Goal: Task Accomplishment & Management: Complete application form

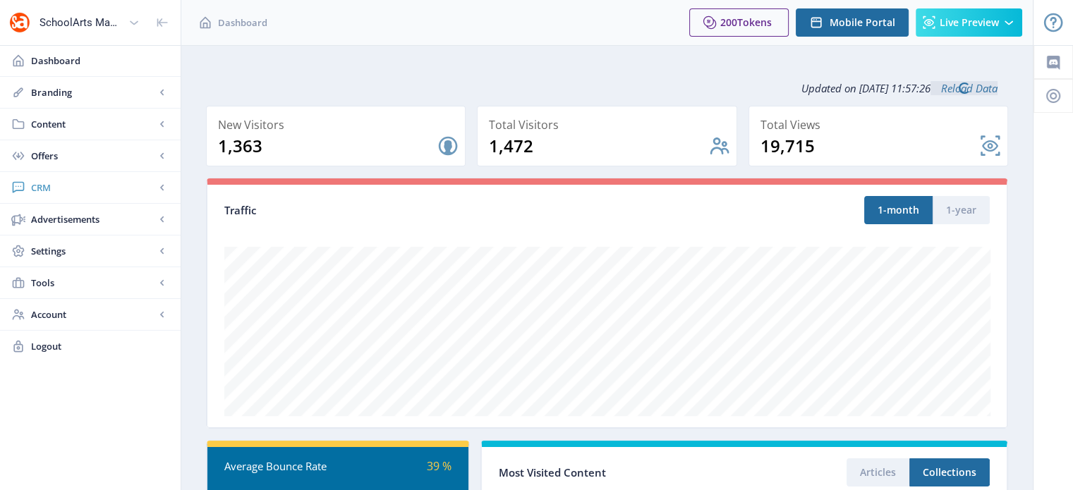
click at [47, 185] on span "CRM" at bounding box center [93, 188] width 124 height 14
click at [68, 218] on span "Readers" at bounding box center [105, 219] width 121 height 14
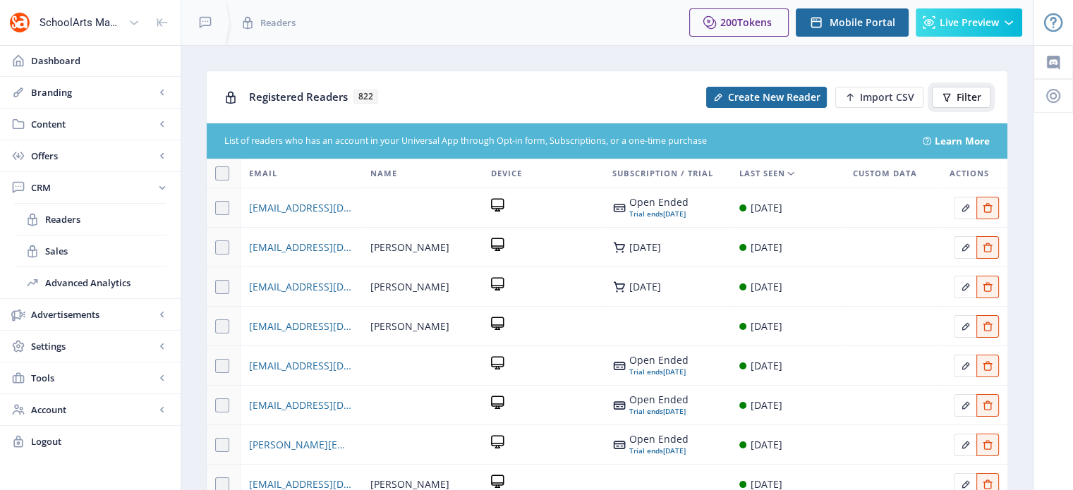
click at [966, 94] on span "Filter" at bounding box center [969, 97] width 25 height 11
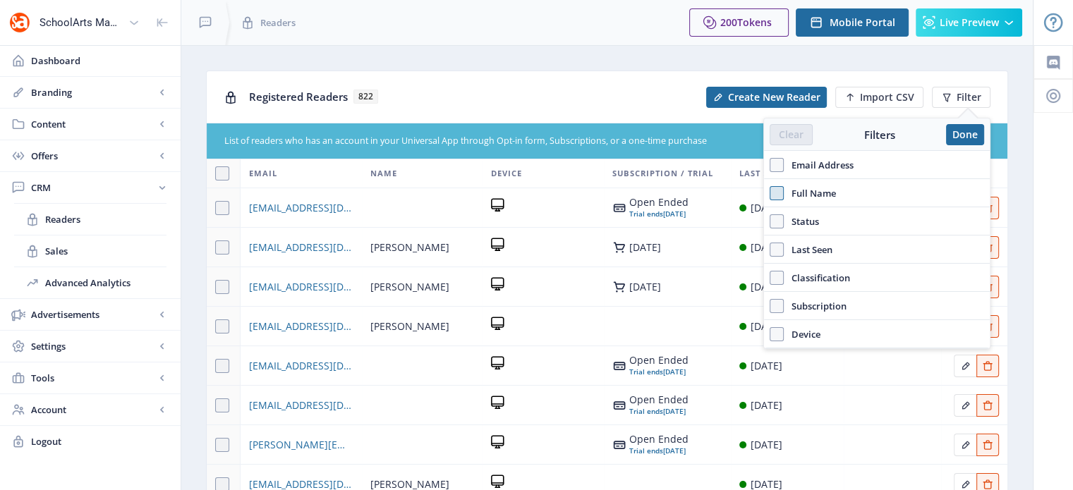
click at [776, 192] on span at bounding box center [777, 193] width 14 height 14
click at [770, 193] on input "Full Name" at bounding box center [770, 193] width 1 height 1
checkbox input "true"
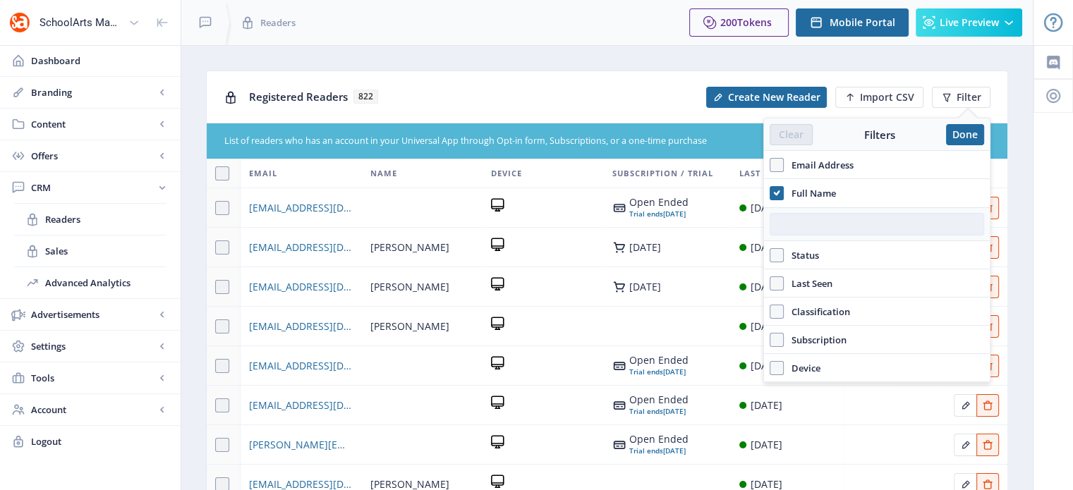
click at [793, 220] on input "text" at bounding box center [877, 224] width 214 height 23
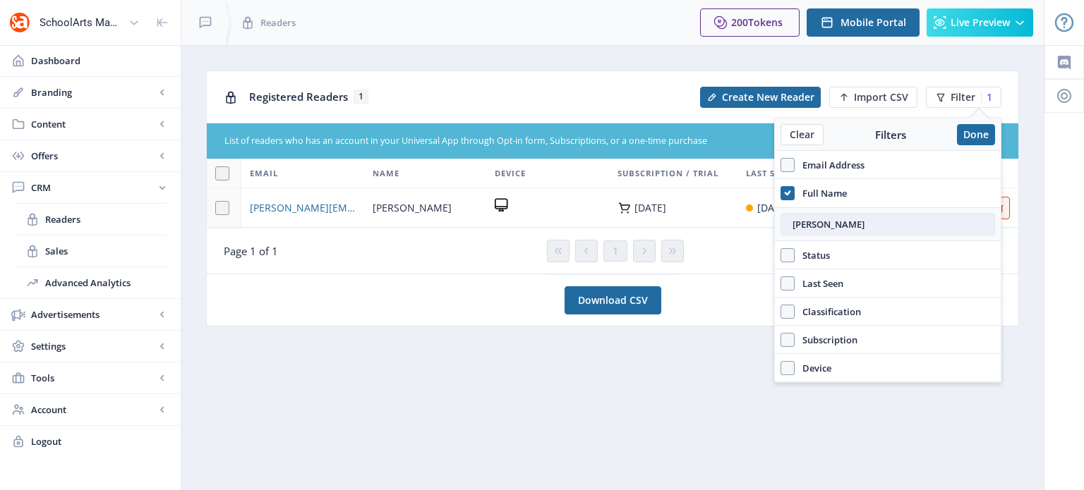
drag, startPoint x: 866, startPoint y: 222, endPoint x: 797, endPoint y: 231, distance: 70.4
click at [797, 231] on input "kathleen" at bounding box center [887, 224] width 214 height 23
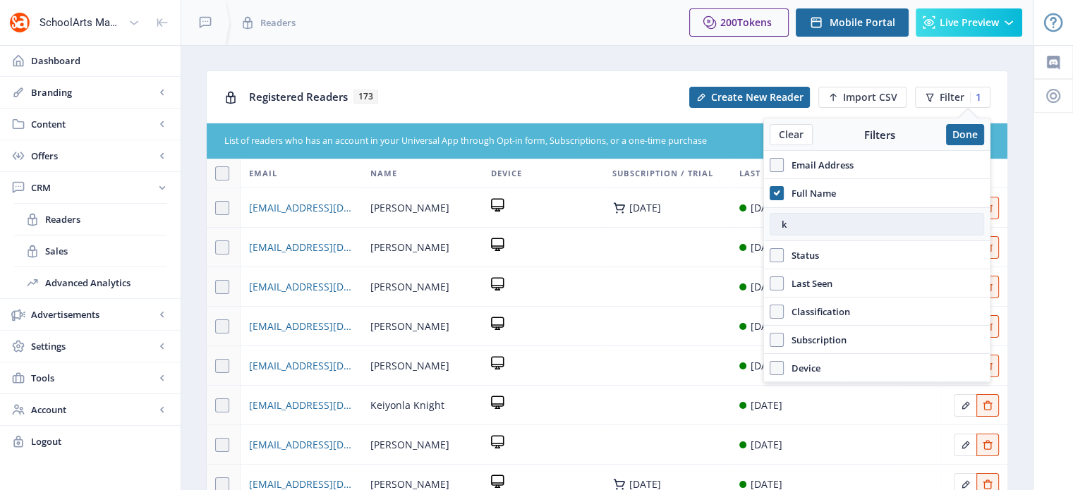
click at [796, 231] on input "k" at bounding box center [877, 224] width 214 height 23
type input "k"
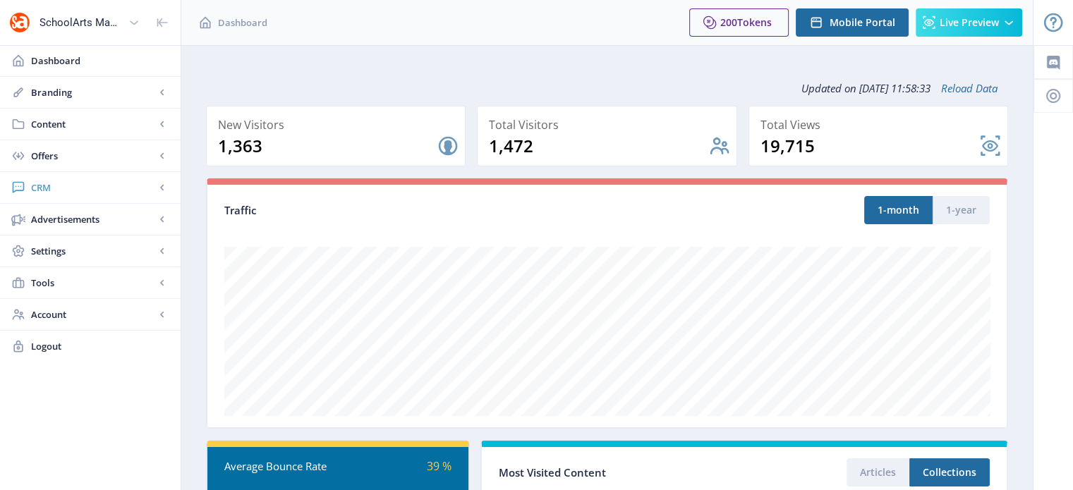
click at [47, 187] on span "CRM" at bounding box center [93, 188] width 124 height 14
click at [68, 218] on span "Readers" at bounding box center [105, 219] width 121 height 14
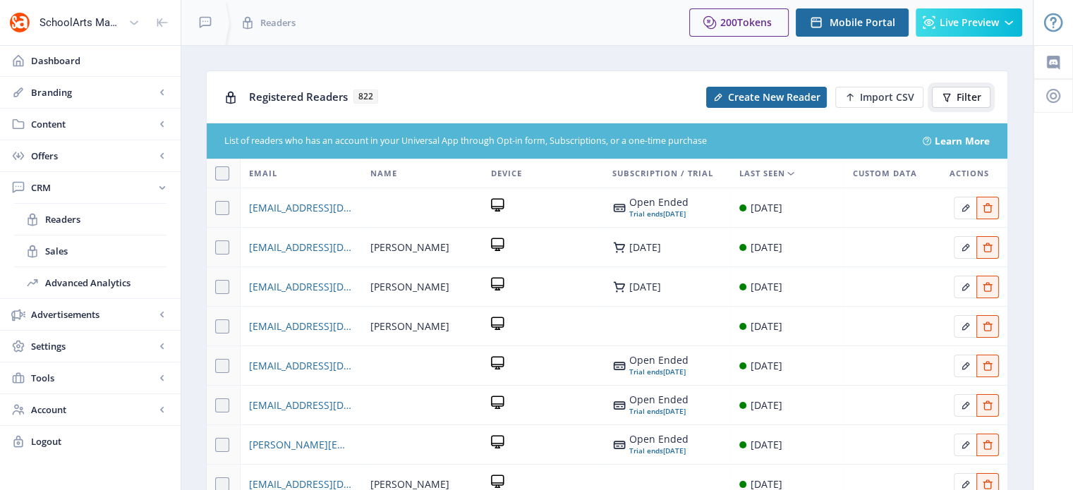
click at [949, 96] on icon at bounding box center [946, 97] width 11 height 11
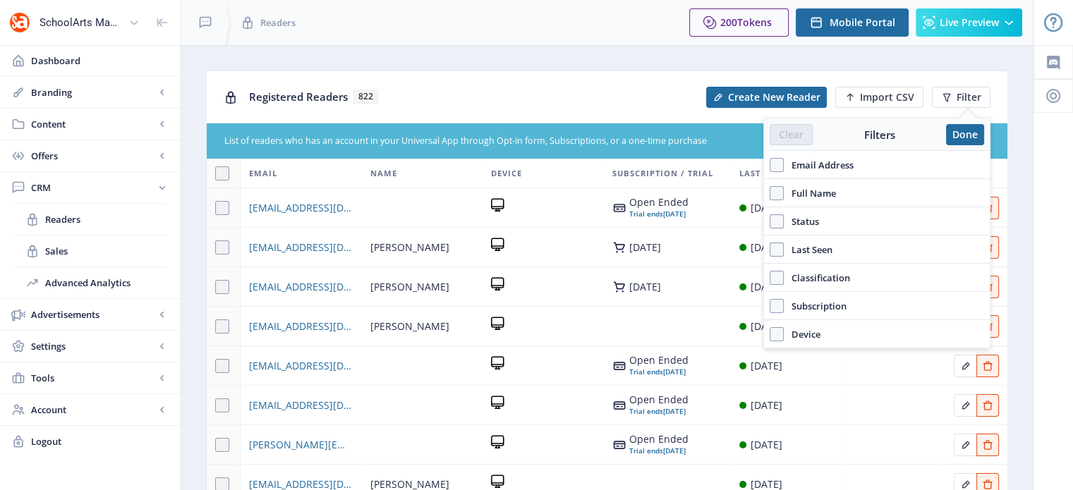
click at [779, 157] on label "Email Address" at bounding box center [877, 165] width 214 height 17
click at [770, 165] on input "Email Address" at bounding box center [770, 165] width 1 height 1
checkbox input "true"
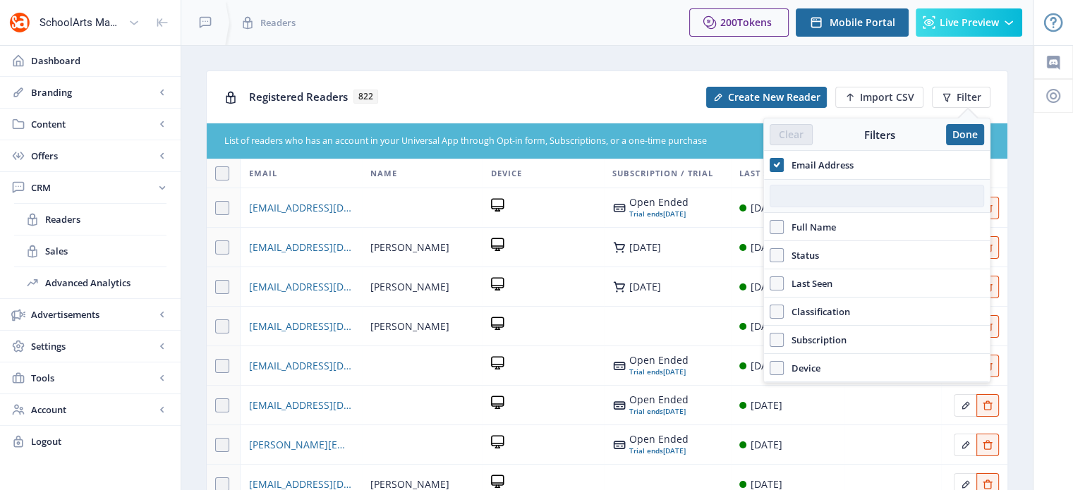
click at [801, 188] on input "text" at bounding box center [877, 196] width 214 height 23
paste input "[EMAIL_ADDRESS][DOMAIN_NAME]"
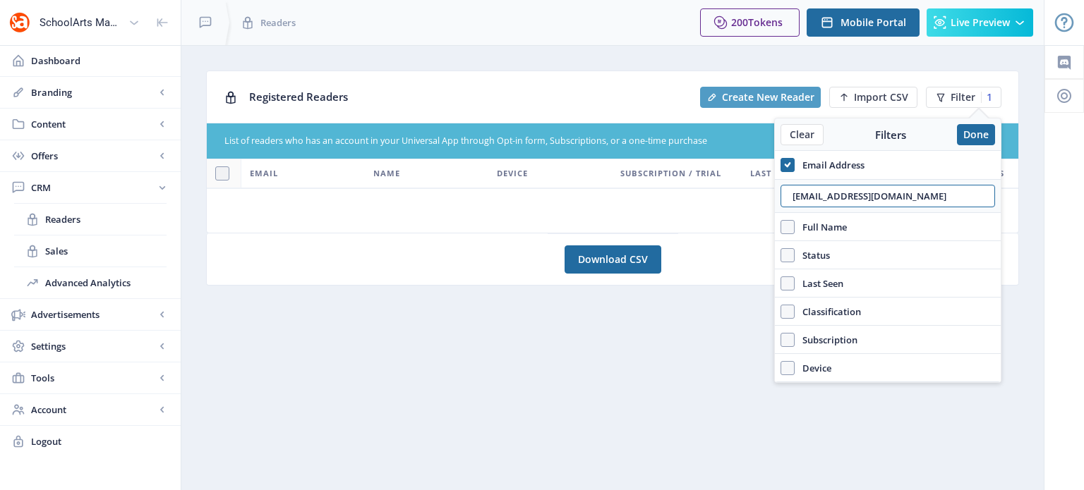
type input "[EMAIL_ADDRESS][DOMAIN_NAME]"
click at [745, 95] on span "Create New Reader" at bounding box center [768, 97] width 92 height 11
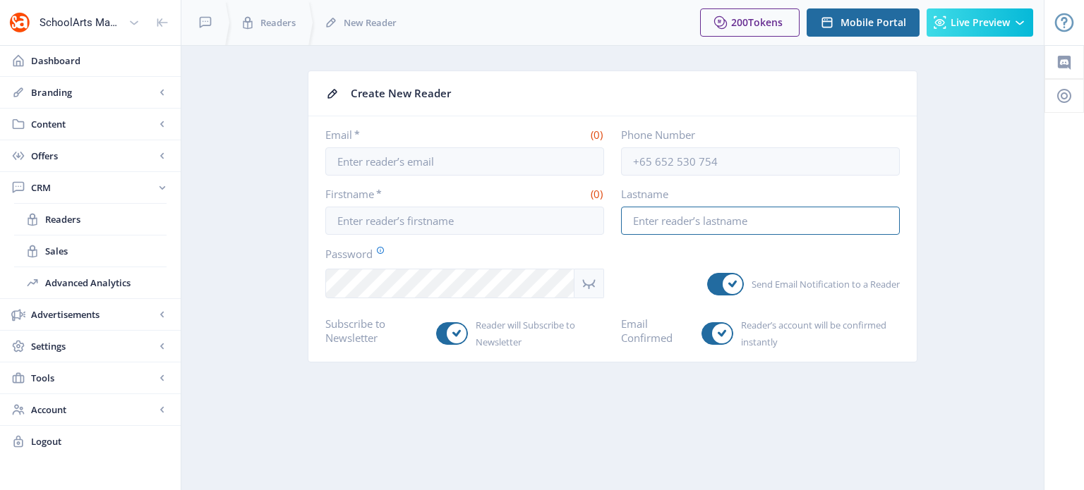
type input "[EMAIL_ADDRESS][DOMAIN_NAME]"
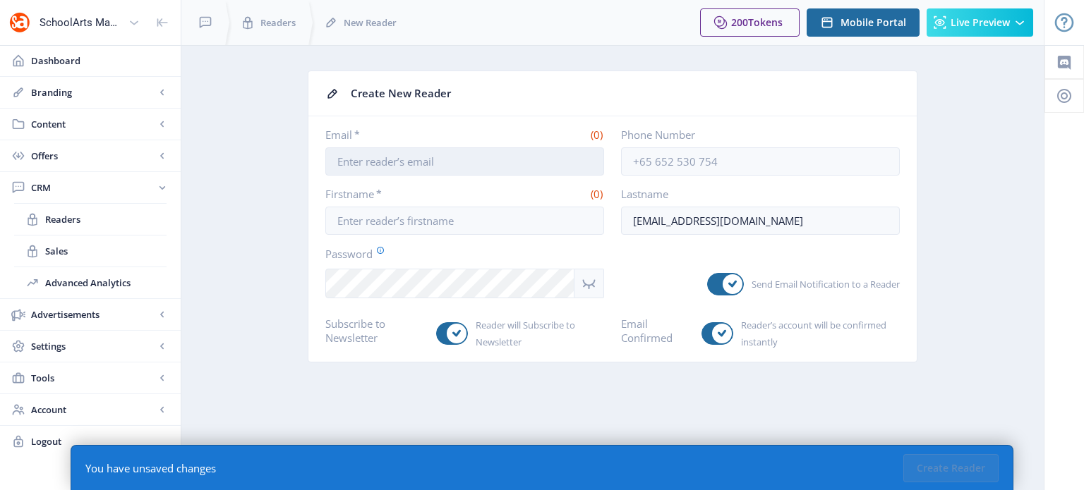
click at [415, 161] on input "Email *" at bounding box center [464, 161] width 279 height 28
paste input "[EMAIL_ADDRESS][DOMAIN_NAME]"
type input "[EMAIL_ADDRESS][DOMAIN_NAME]"
click at [349, 217] on input "Firstname *" at bounding box center [464, 221] width 279 height 28
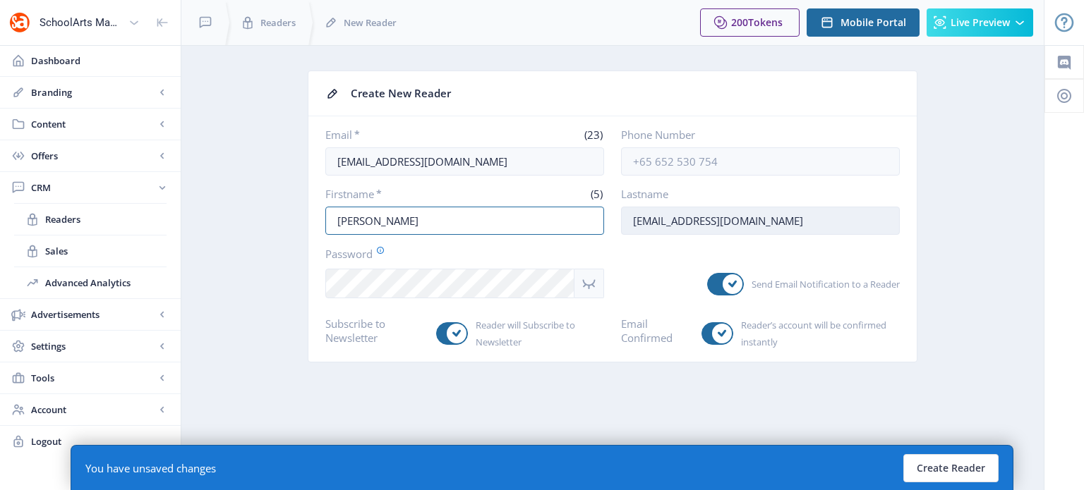
type input "[PERSON_NAME]"
drag, startPoint x: 634, startPoint y: 220, endPoint x: 786, endPoint y: 243, distance: 154.2
click at [786, 243] on nb-card-body "Email * (23) [EMAIL_ADDRESS][DOMAIN_NAME] Phone Number Firstname * (5) [PERSON_…" at bounding box center [612, 239] width 608 height 246
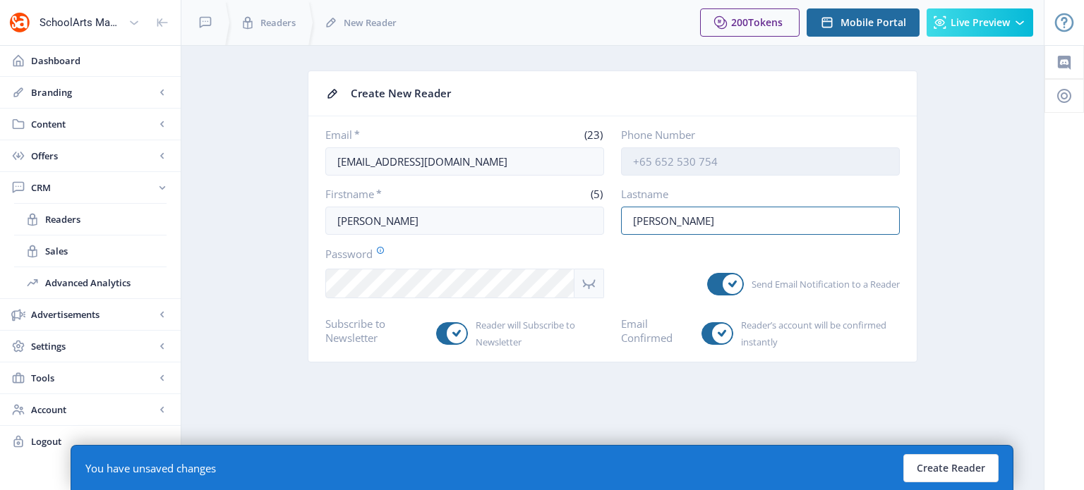
type input "[PERSON_NAME]"
click at [635, 162] on input "Phone Number" at bounding box center [760, 161] width 279 height 28
type input "6176789353"
click at [947, 475] on button "Create Reader" at bounding box center [950, 468] width 95 height 28
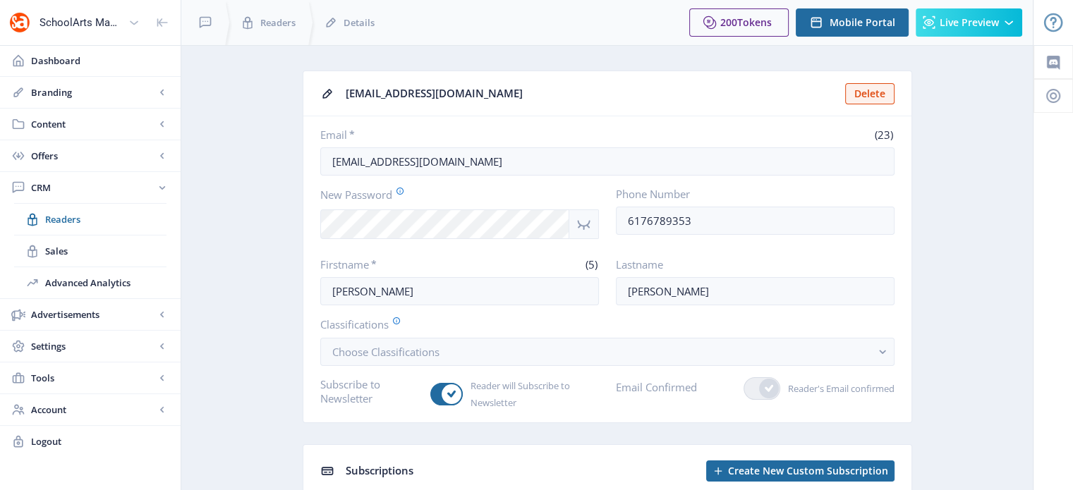
scroll to position [95, 0]
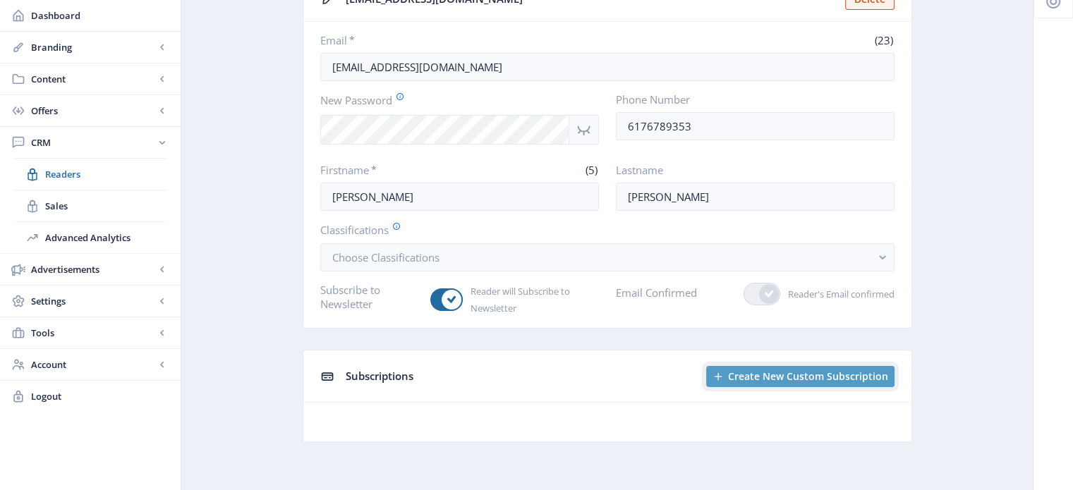
click at [758, 373] on span "Create New Custom Subscription" at bounding box center [808, 376] width 160 height 11
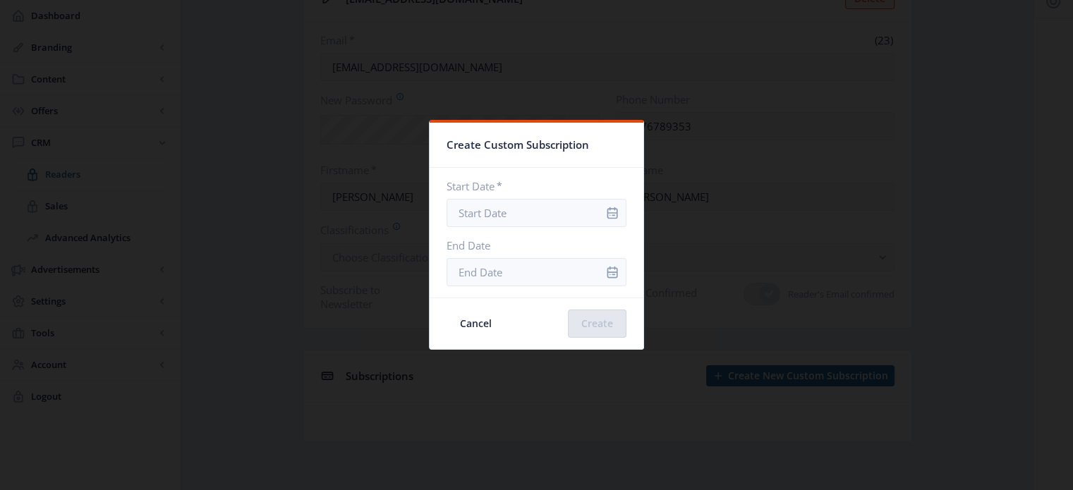
click at [605, 211] on icon "info" at bounding box center [612, 213] width 14 height 14
click at [607, 212] on icon "info" at bounding box center [612, 213] width 11 height 12
click at [510, 205] on input "Start Date *" at bounding box center [537, 213] width 180 height 28
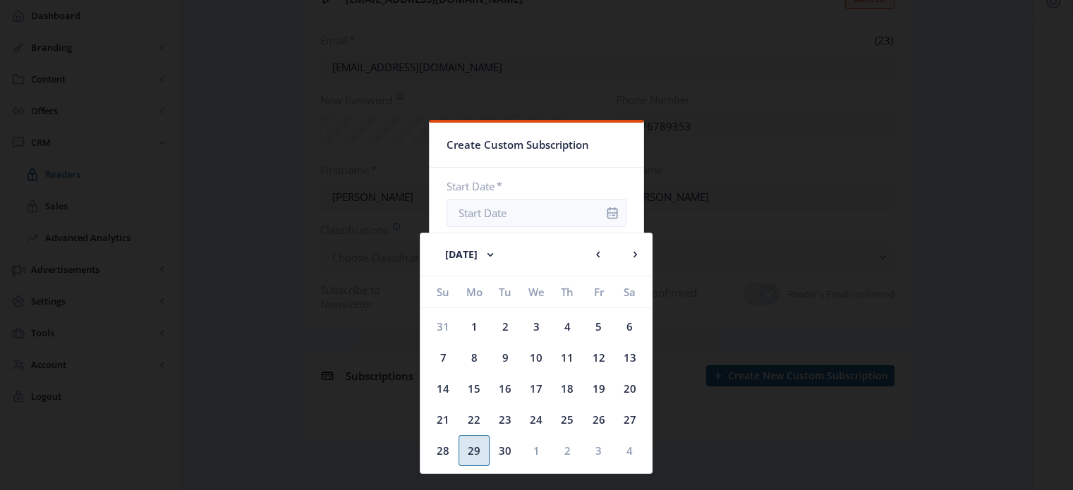
click at [468, 443] on div "29" at bounding box center [474, 450] width 31 height 31
type input "[DATE]"
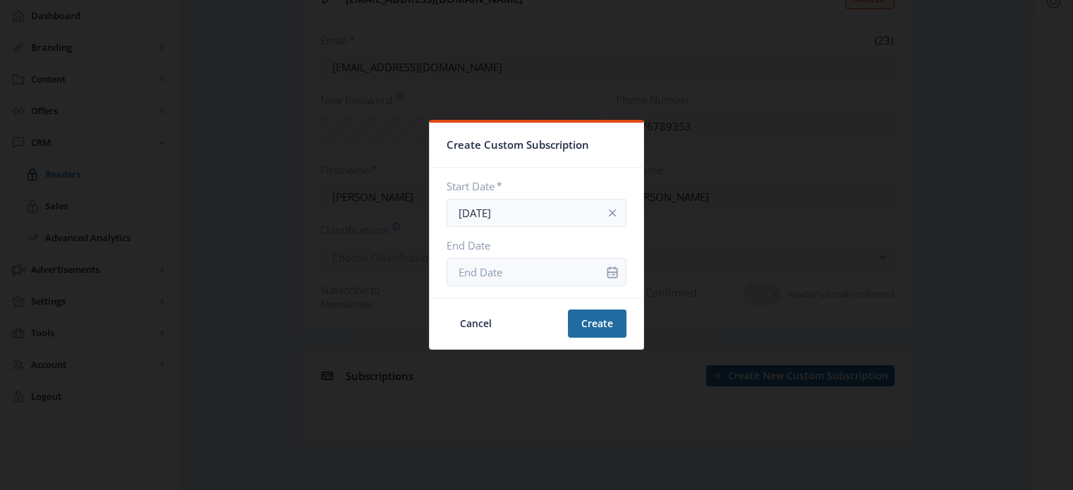
click at [605, 274] on icon "info" at bounding box center [612, 272] width 14 height 14
click at [489, 272] on input "End Date" at bounding box center [537, 272] width 180 height 28
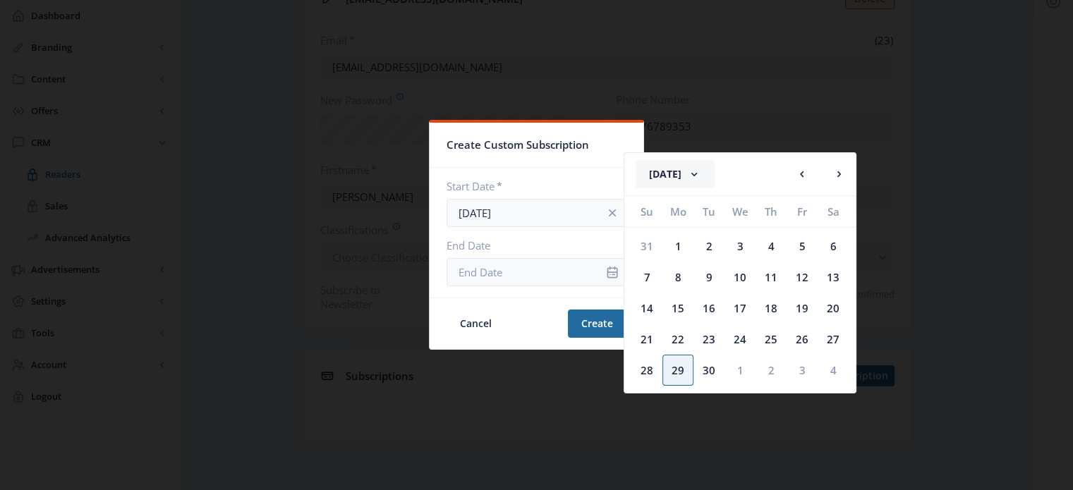
click at [701, 175] on rect at bounding box center [694, 174] width 14 height 14
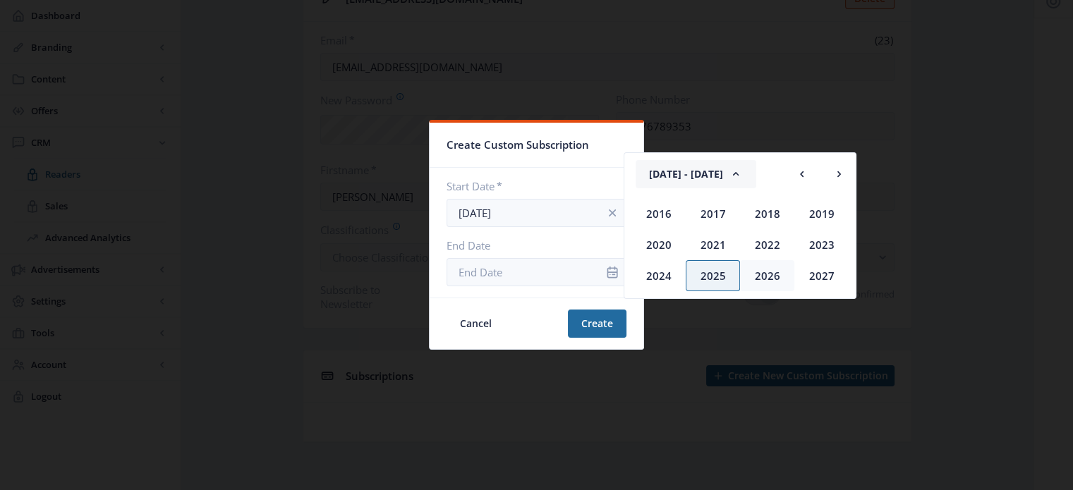
click at [771, 279] on div "2026" at bounding box center [767, 275] width 54 height 31
click at [768, 217] on div "Mar" at bounding box center [767, 213] width 54 height 31
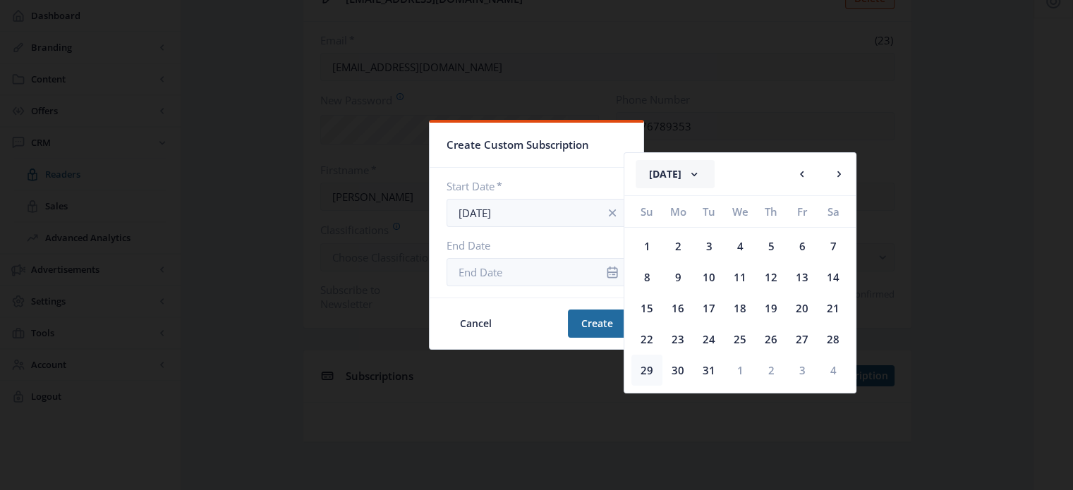
click at [648, 371] on div "29" at bounding box center [646, 370] width 31 height 31
type input "[DATE]"
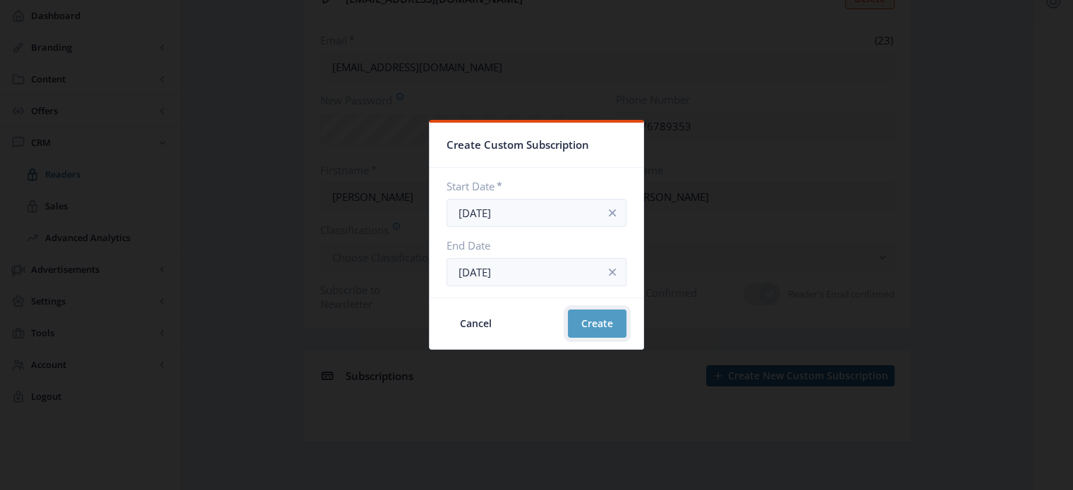
click at [579, 321] on button "Create" at bounding box center [597, 324] width 59 height 28
